Goal: Information Seeking & Learning: Learn about a topic

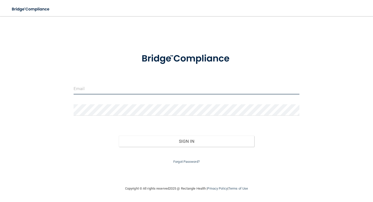
click at [110, 88] on input "email" at bounding box center [187, 88] width 226 height 11
type input "[EMAIL_ADDRESS][PERSON_NAME][DOMAIN_NAME]"
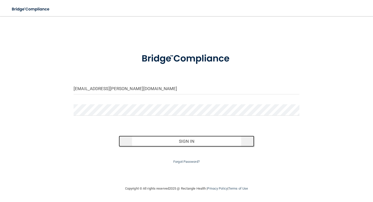
click at [158, 144] on button "Sign In" at bounding box center [186, 141] width 135 height 11
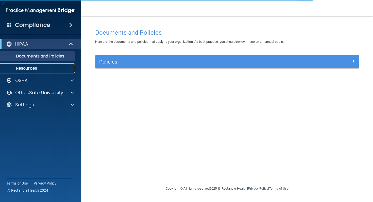
click at [51, 68] on p "Resources" at bounding box center [37, 68] width 69 height 5
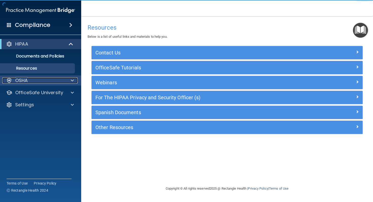
click at [47, 79] on div "OSHA" at bounding box center [33, 81] width 63 height 6
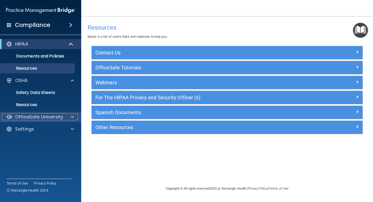
click at [43, 116] on p "OfficeSafe University" at bounding box center [39, 117] width 48 height 6
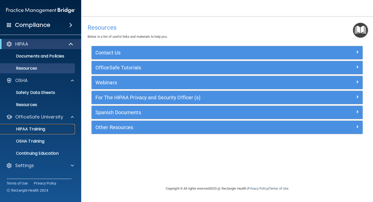
click at [39, 129] on p "HIPAA Training" at bounding box center [24, 129] width 42 height 5
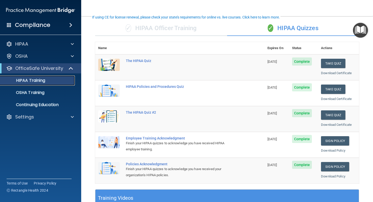
scroll to position [38, 0]
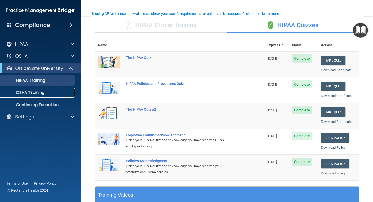
click at [37, 95] on p "OSHA Training" at bounding box center [23, 92] width 41 height 5
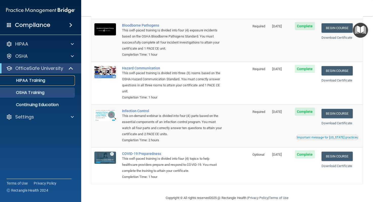
click at [43, 82] on p "HIPAA Training" at bounding box center [24, 80] width 42 height 5
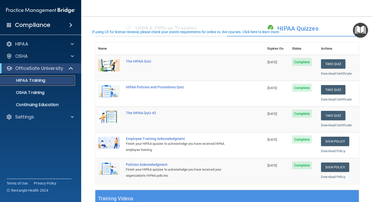
scroll to position [9, 0]
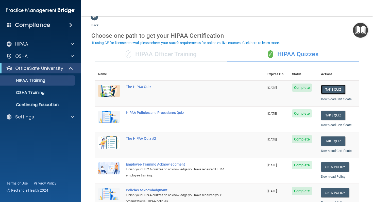
click at [332, 89] on button "Take Quiz" at bounding box center [333, 89] width 24 height 9
